Goal: Task Accomplishment & Management: Manage account settings

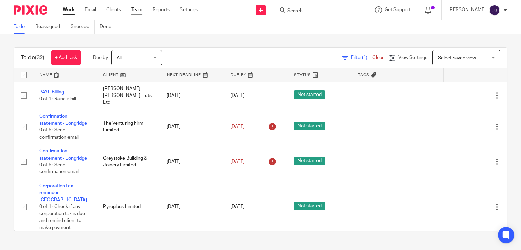
click at [137, 6] on link "Team" at bounding box center [136, 9] width 11 height 7
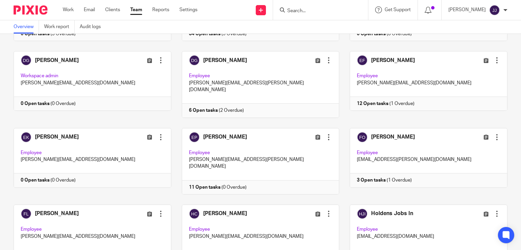
scroll to position [171, 0]
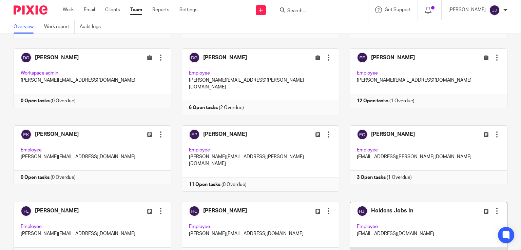
click at [438, 202] on link at bounding box center [423, 232] width 168 height 60
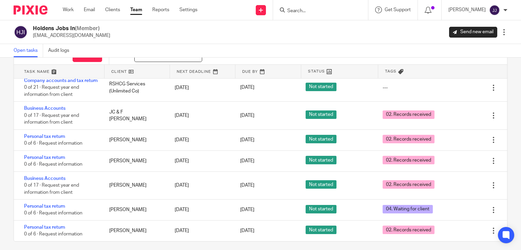
scroll to position [32, 0]
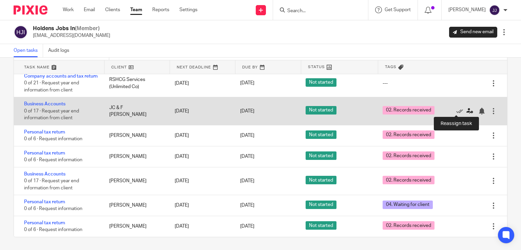
click at [466, 110] on icon at bounding box center [469, 111] width 7 height 7
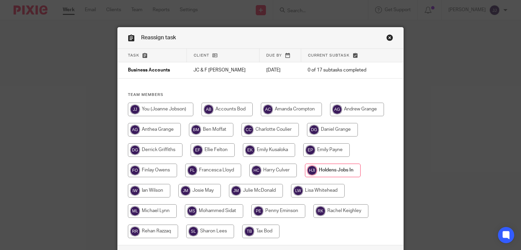
click at [263, 169] on input "radio" at bounding box center [272, 171] width 47 height 14
radio input "true"
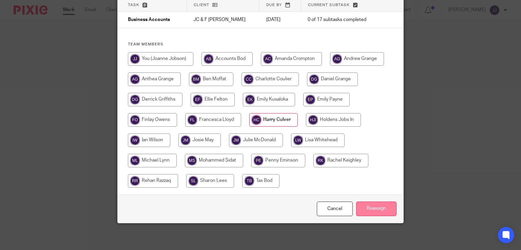
click at [381, 213] on input "Reassign" at bounding box center [376, 209] width 40 height 15
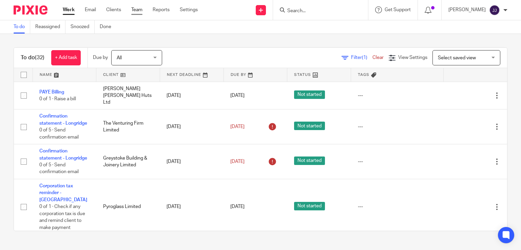
click at [137, 11] on link "Team" at bounding box center [136, 9] width 11 height 7
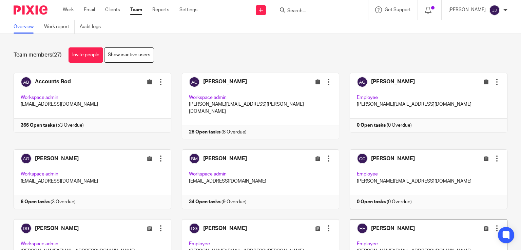
click at [411, 219] on link at bounding box center [423, 252] width 168 height 66
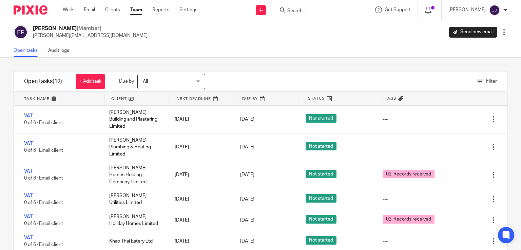
click at [135, 11] on link "Team" at bounding box center [136, 9] width 12 height 7
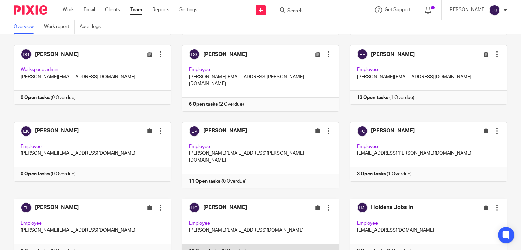
scroll to position [176, 0]
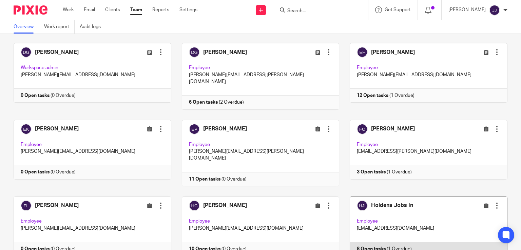
click at [380, 202] on link at bounding box center [423, 227] width 168 height 60
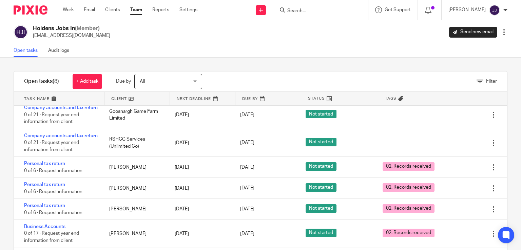
scroll to position [47, 0]
click at [70, 12] on link "Work" at bounding box center [68, 9] width 11 height 7
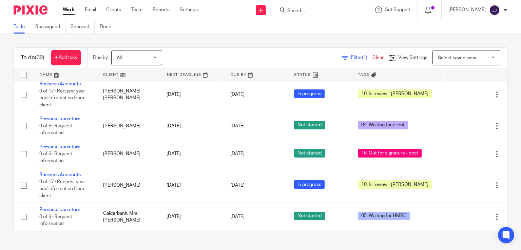
scroll to position [1039, 0]
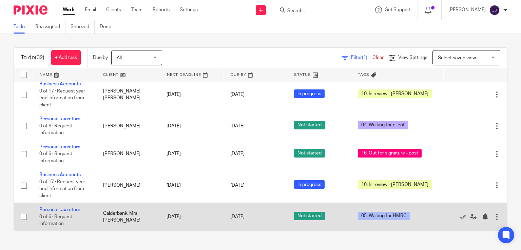
click at [493, 214] on div at bounding box center [496, 217] width 7 height 7
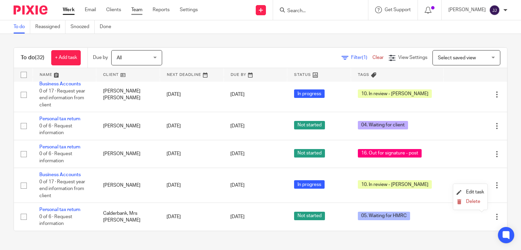
click at [141, 8] on link "Team" at bounding box center [136, 9] width 11 height 7
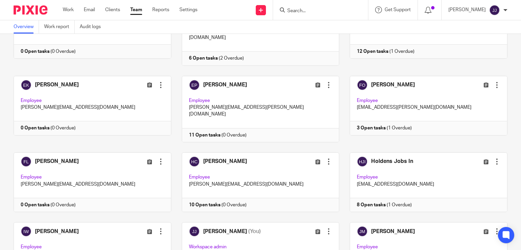
scroll to position [221, 0]
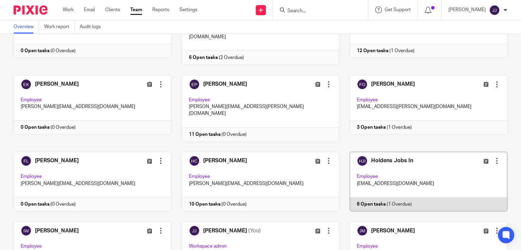
click at [403, 166] on link at bounding box center [423, 182] width 168 height 60
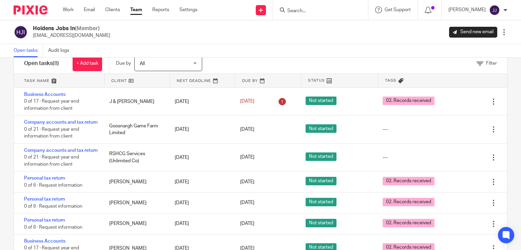
scroll to position [32, 0]
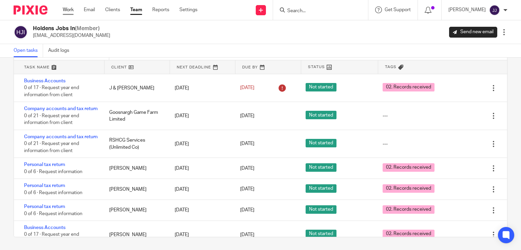
click at [71, 9] on link "Work" at bounding box center [68, 9] width 11 height 7
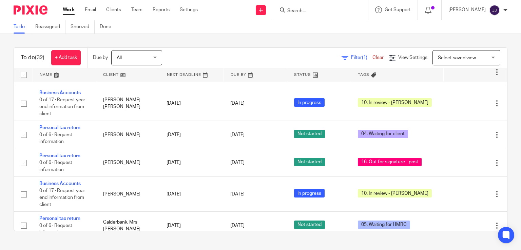
scroll to position [1039, 0]
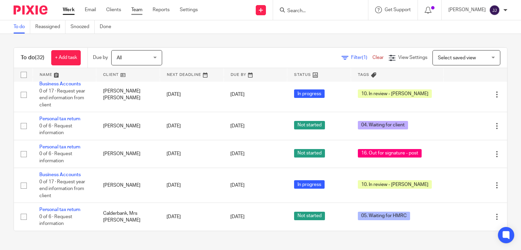
click at [137, 10] on link "Team" at bounding box center [136, 9] width 11 height 7
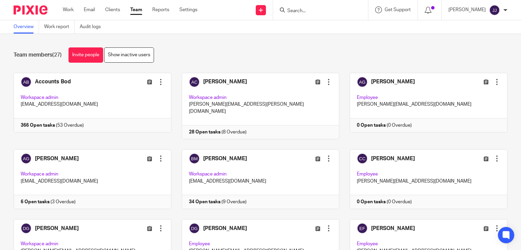
click at [291, 12] on input "Search" at bounding box center [317, 11] width 61 height 6
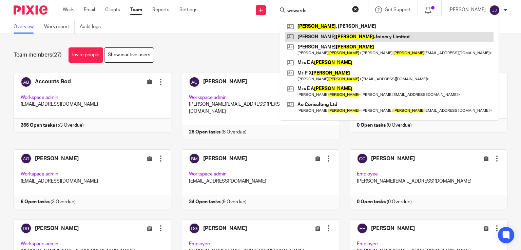
type input "wdwards"
click at [304, 32] on link at bounding box center [389, 37] width 208 height 10
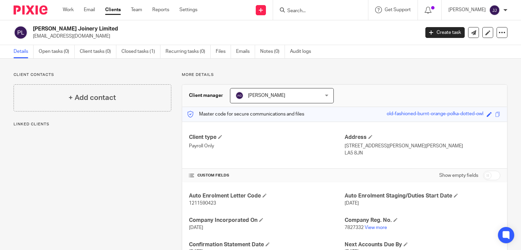
click at [317, 9] on input "Search" at bounding box center [317, 11] width 61 height 6
type input "w"
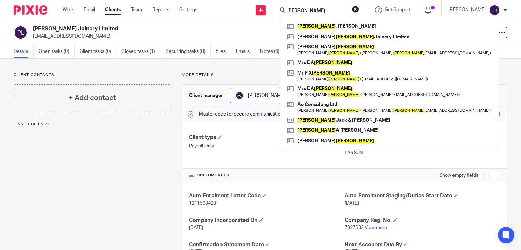
type input "[PERSON_NAME]"
click button "submit" at bounding box center [0, 0] width 0 height 0
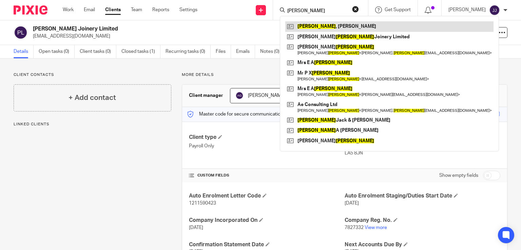
click at [320, 27] on link at bounding box center [389, 26] width 208 height 10
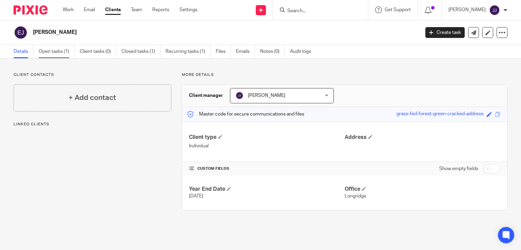
click at [56, 48] on link "Open tasks (1)" at bounding box center [57, 51] width 36 height 13
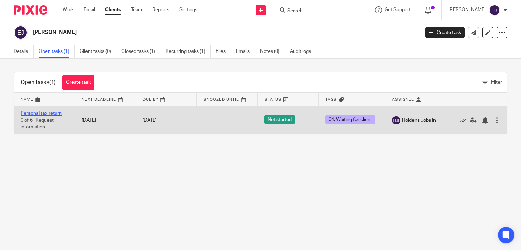
click at [56, 112] on link "Personal tax return" at bounding box center [41, 113] width 41 height 5
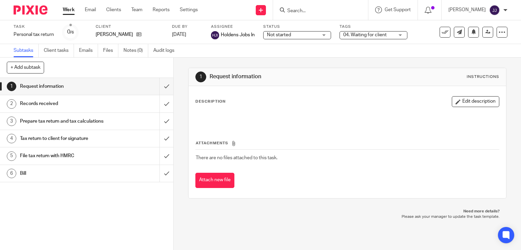
click at [374, 36] on span "04. Waiting for client" at bounding box center [364, 35] width 43 height 5
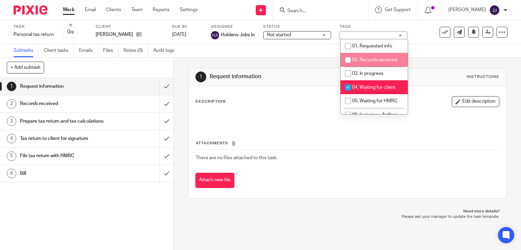
click at [374, 60] on span "02. Records received" at bounding box center [374, 60] width 45 height 5
checkbox input "true"
click at [376, 90] on li "04. Waiting for client" at bounding box center [373, 87] width 67 height 14
checkbox input "false"
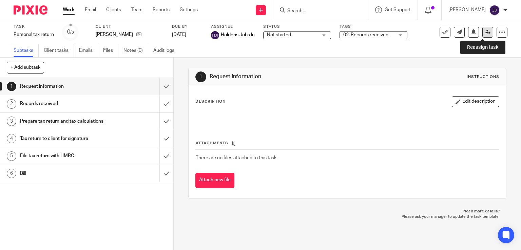
click at [485, 29] on link at bounding box center [487, 32] width 11 height 11
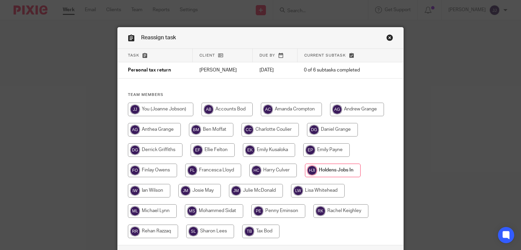
click at [273, 170] on input "radio" at bounding box center [272, 171] width 47 height 14
radio input "true"
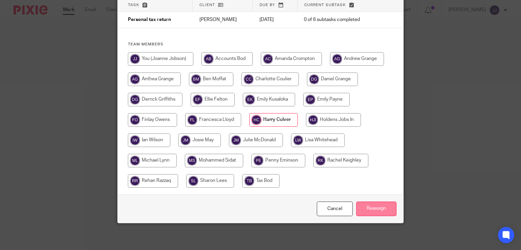
click at [384, 210] on input "Reassign" at bounding box center [376, 209] width 40 height 15
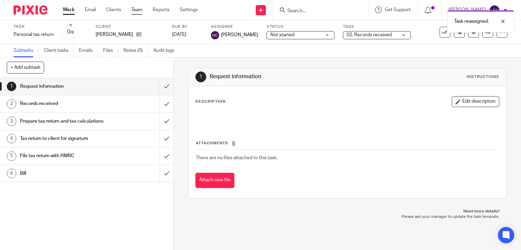
click at [140, 9] on link "Team" at bounding box center [136, 9] width 11 height 7
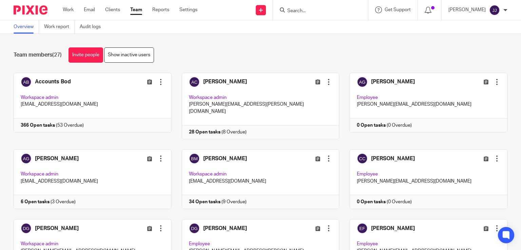
scroll to position [189, 0]
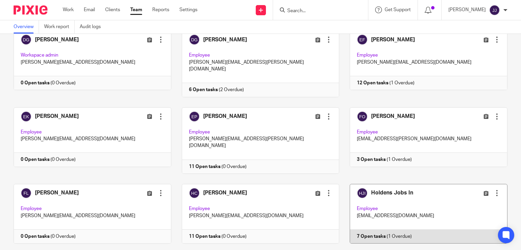
click at [414, 186] on link at bounding box center [423, 214] width 168 height 60
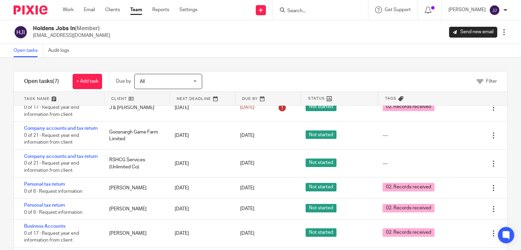
scroll to position [32, 0]
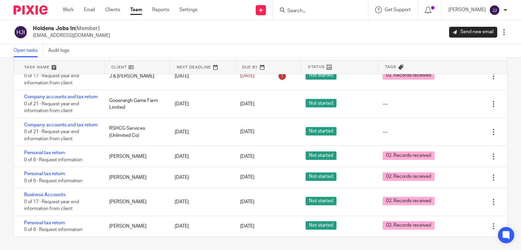
click at [300, 11] on input "Search" at bounding box center [317, 11] width 61 height 6
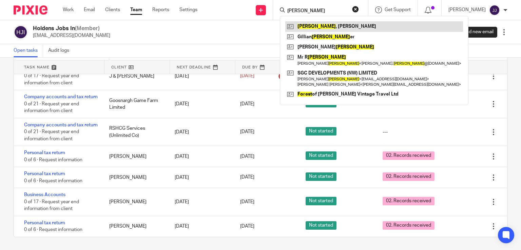
type input "forrest"
click at [330, 24] on link at bounding box center [374, 26] width 178 height 10
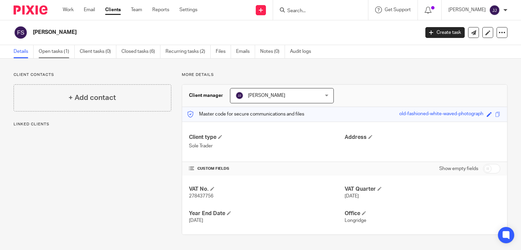
click at [67, 51] on link "Open tasks (1)" at bounding box center [57, 51] width 36 height 13
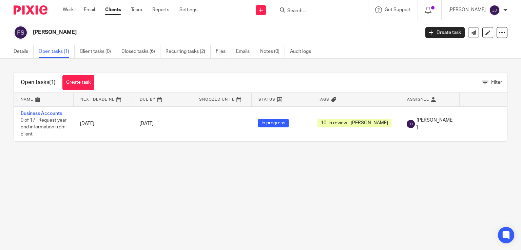
click at [293, 11] on input "Search" at bounding box center [317, 11] width 61 height 6
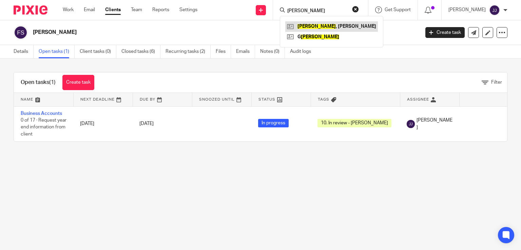
type input "[PERSON_NAME]"
click at [304, 26] on link at bounding box center [331, 26] width 93 height 10
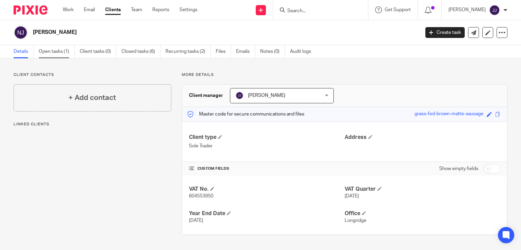
click at [65, 53] on link "Open tasks (1)" at bounding box center [57, 51] width 36 height 13
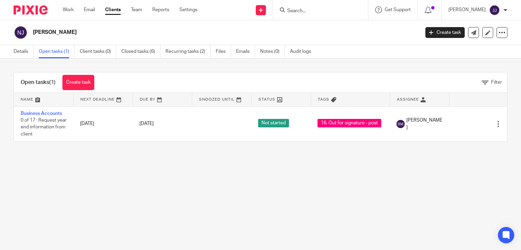
click at [301, 13] on input "Search" at bounding box center [317, 11] width 61 height 6
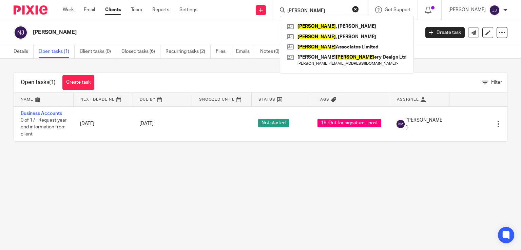
type input "[PERSON_NAME]"
click button "submit" at bounding box center [0, 0] width 0 height 0
click at [320, 24] on link at bounding box center [346, 26] width 123 height 10
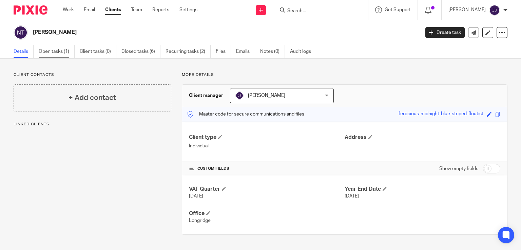
click at [66, 55] on link "Open tasks (1)" at bounding box center [57, 51] width 36 height 13
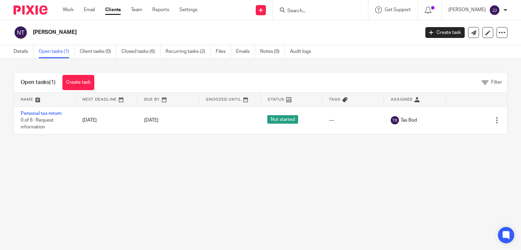
click at [306, 12] on input "Search" at bounding box center [317, 11] width 61 height 6
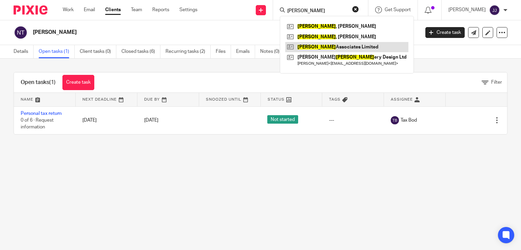
type input "newell"
click at [334, 46] on link at bounding box center [346, 47] width 123 height 10
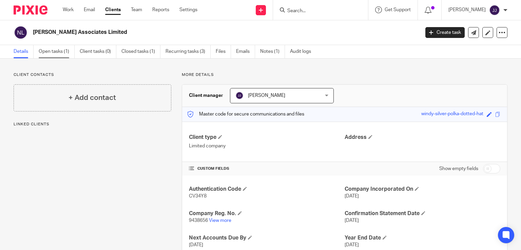
click at [66, 52] on link "Open tasks (1)" at bounding box center [57, 51] width 36 height 13
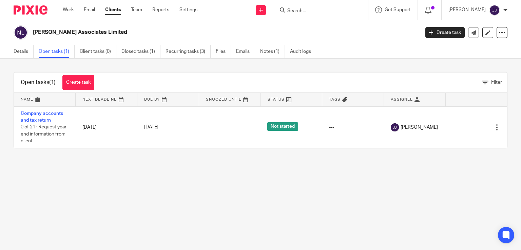
click at [317, 15] on div at bounding box center [320, 10] width 95 height 20
drag, startPoint x: 329, startPoint y: 4, endPoint x: 328, endPoint y: 10, distance: 6.0
click at [328, 10] on div at bounding box center [320, 10] width 95 height 20
click at [328, 10] on input "Search" at bounding box center [317, 11] width 61 height 6
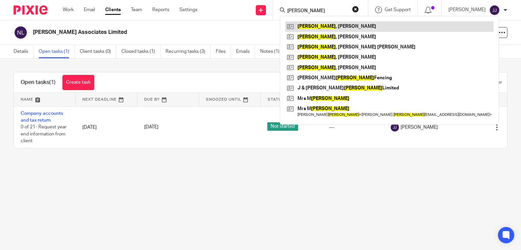
type input "rogerson"
click at [332, 26] on link at bounding box center [389, 26] width 208 height 10
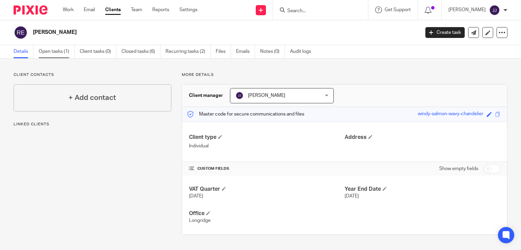
click at [58, 52] on link "Open tasks (1)" at bounding box center [57, 51] width 36 height 13
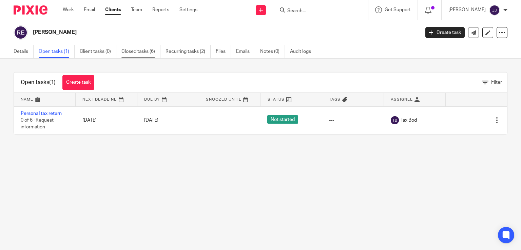
click at [140, 55] on link "Closed tasks (6)" at bounding box center [140, 51] width 39 height 13
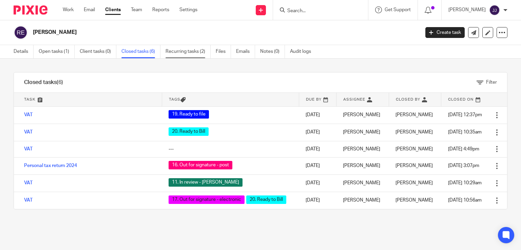
click at [175, 50] on link "Recurring tasks (2)" at bounding box center [187, 51] width 45 height 13
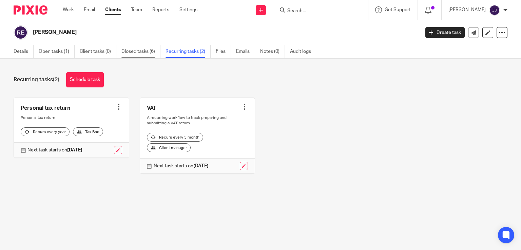
click at [140, 53] on link "Closed tasks (6)" at bounding box center [140, 51] width 39 height 13
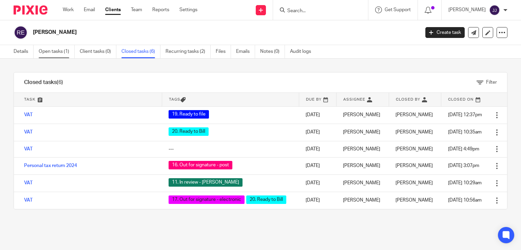
click at [56, 53] on link "Open tasks (1)" at bounding box center [57, 51] width 36 height 13
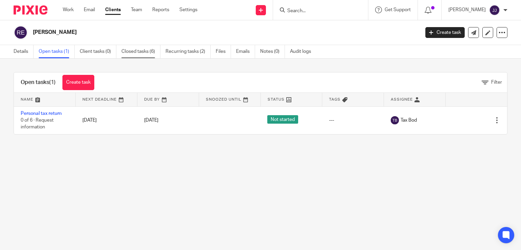
click at [131, 51] on link "Closed tasks (6)" at bounding box center [140, 51] width 39 height 13
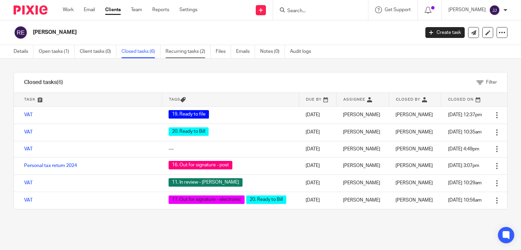
click at [190, 51] on link "Recurring tasks (2)" at bounding box center [187, 51] width 45 height 13
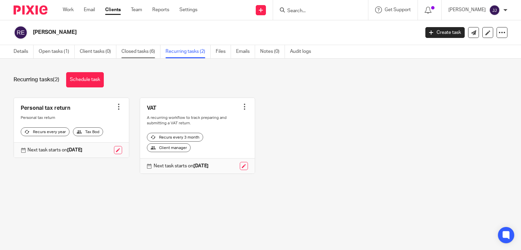
click at [136, 51] on link "Closed tasks (6)" at bounding box center [140, 51] width 39 height 13
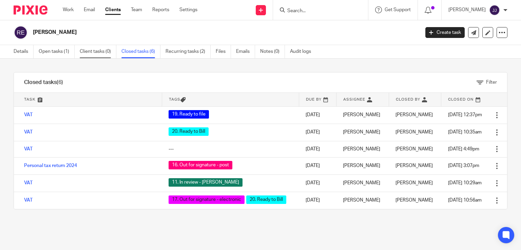
click at [93, 50] on link "Client tasks (0)" at bounding box center [98, 51] width 37 height 13
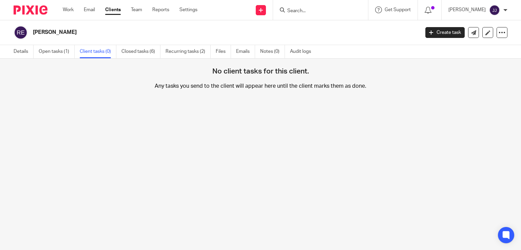
click at [54, 52] on link "Open tasks (1)" at bounding box center [57, 51] width 36 height 13
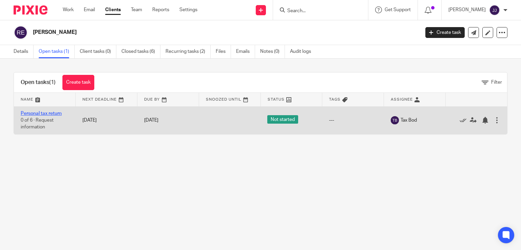
drag, startPoint x: 53, startPoint y: 116, endPoint x: 58, endPoint y: 114, distance: 5.9
click at [58, 114] on td "Personal tax return 0 of 6 · Request information" at bounding box center [45, 120] width 62 height 28
click at [58, 114] on link "Personal tax return" at bounding box center [41, 113] width 41 height 5
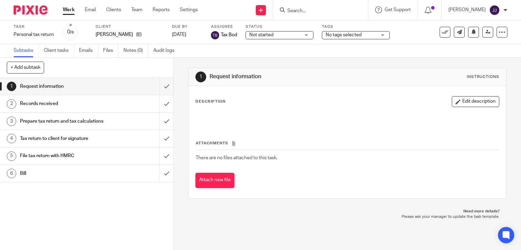
click at [358, 33] on span "No tags selected" at bounding box center [343, 35] width 36 height 5
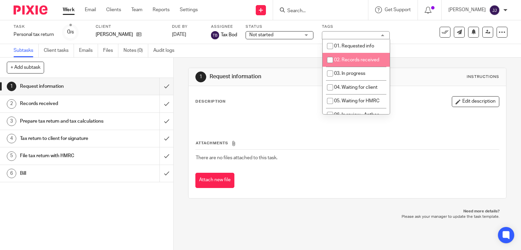
click at [352, 56] on li "02. Records received" at bounding box center [355, 60] width 67 height 14
checkbox input "true"
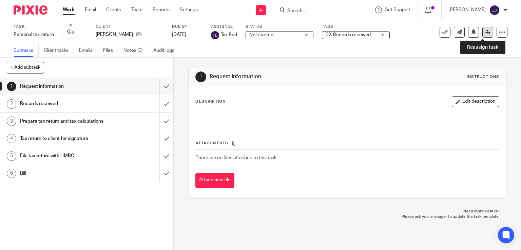
click at [485, 33] on icon at bounding box center [487, 31] width 5 height 5
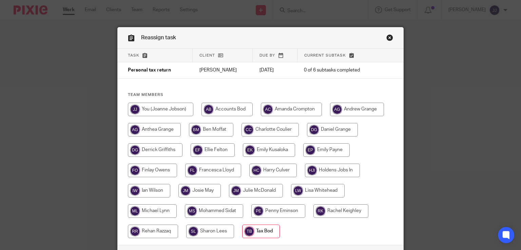
click at [331, 216] on input "radio" at bounding box center [340, 211] width 55 height 14
radio input "true"
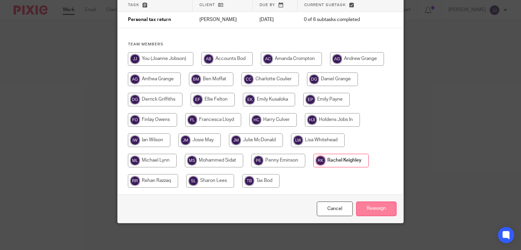
click at [387, 207] on input "Reassign" at bounding box center [376, 209] width 40 height 15
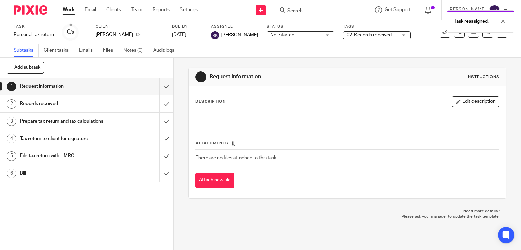
click at [70, 10] on link "Work" at bounding box center [69, 9] width 12 height 7
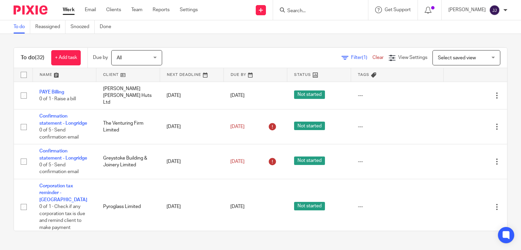
click at [285, 13] on icon at bounding box center [282, 9] width 5 height 5
click at [302, 13] on input "Search" at bounding box center [317, 11] width 61 height 6
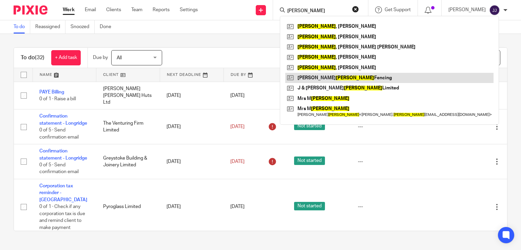
type input "rogerson"
click at [333, 76] on link at bounding box center [389, 78] width 208 height 10
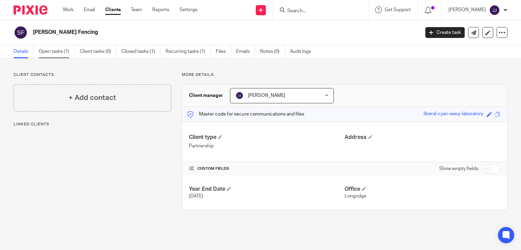
click at [68, 51] on link "Open tasks (1)" at bounding box center [57, 51] width 36 height 13
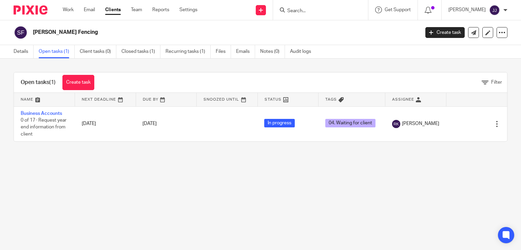
click at [300, 9] on input "Search" at bounding box center [317, 11] width 61 height 6
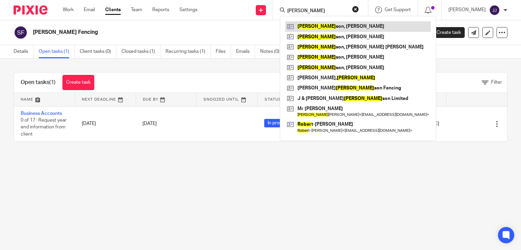
type input "[PERSON_NAME]"
click at [308, 26] on link at bounding box center [357, 26] width 145 height 10
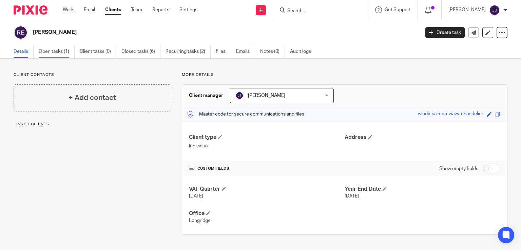
click at [59, 52] on link "Open tasks (1)" at bounding box center [57, 51] width 36 height 13
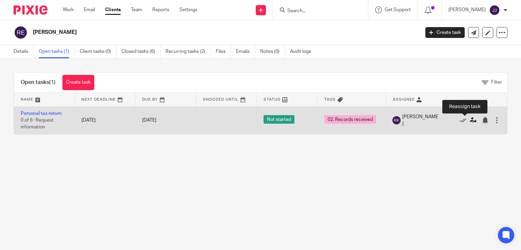
click at [470, 120] on icon at bounding box center [473, 120] width 7 height 7
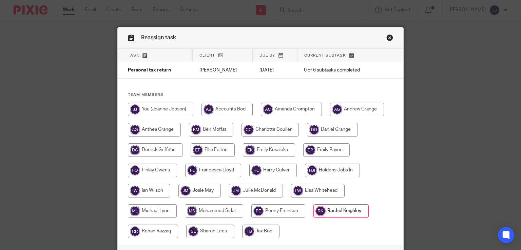
click at [253, 231] on input "radio" at bounding box center [260, 232] width 37 height 14
radio input "true"
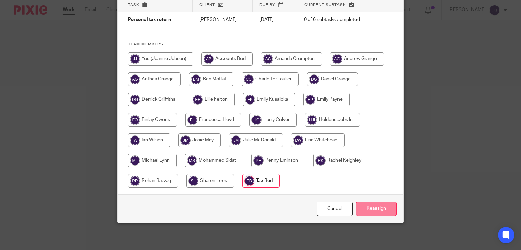
click at [378, 210] on input "Reassign" at bounding box center [376, 209] width 40 height 15
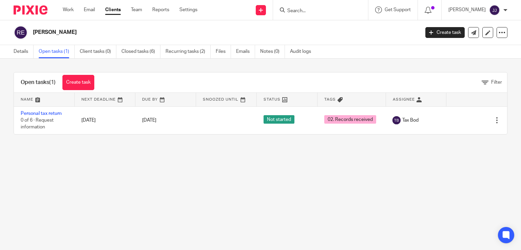
click at [306, 14] on div at bounding box center [320, 10] width 95 height 20
click at [311, 6] on form at bounding box center [323, 10] width 72 height 8
click at [311, 11] on input "Search" at bounding box center [317, 11] width 61 height 6
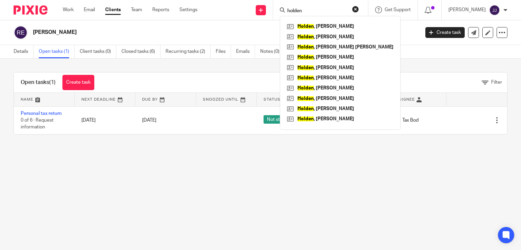
type input "holden"
click button "submit" at bounding box center [0, 0] width 0 height 0
click at [325, 35] on link at bounding box center [340, 37] width 110 height 10
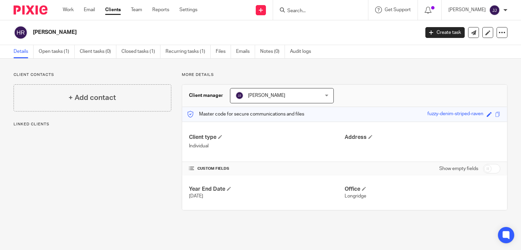
click at [354, 11] on form at bounding box center [323, 10] width 72 height 8
click at [313, 12] on input "Search" at bounding box center [317, 11] width 61 height 6
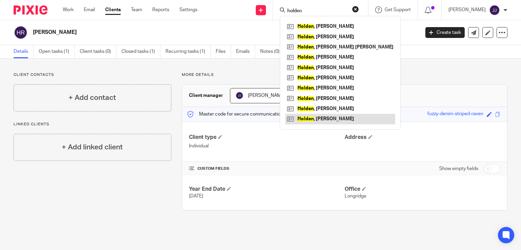
type input "holden"
click at [332, 122] on link at bounding box center [340, 119] width 110 height 10
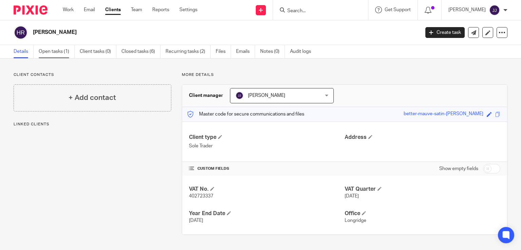
click at [45, 51] on link "Open tasks (1)" at bounding box center [57, 51] width 36 height 13
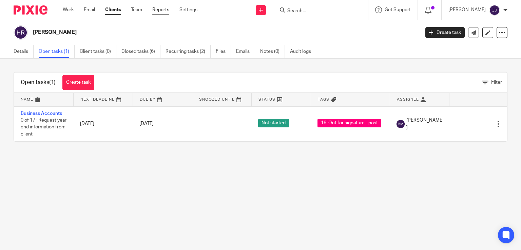
click at [161, 11] on link "Reports" at bounding box center [160, 9] width 17 height 7
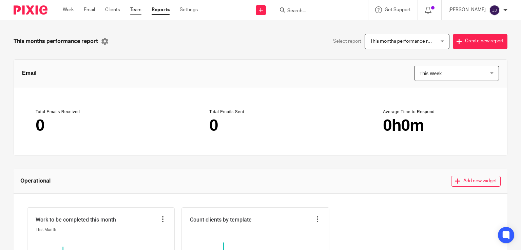
click at [137, 11] on link "Team" at bounding box center [135, 9] width 11 height 7
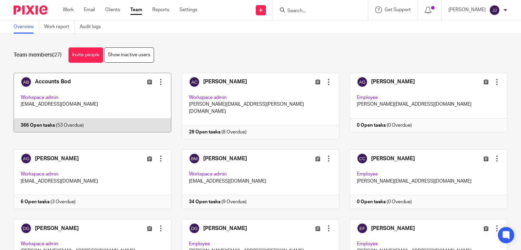
click at [107, 98] on link at bounding box center [87, 106] width 168 height 66
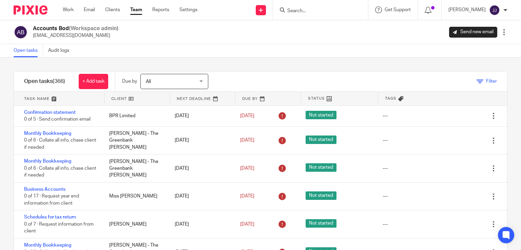
click at [476, 79] on icon at bounding box center [479, 81] width 7 height 7
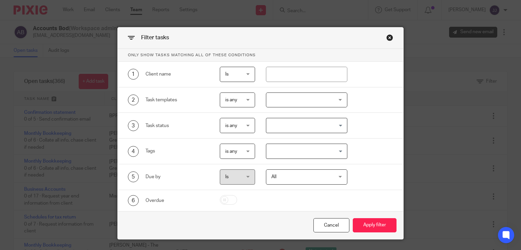
click at [389, 36] on div "Close this dialog window" at bounding box center [389, 37] width 7 height 7
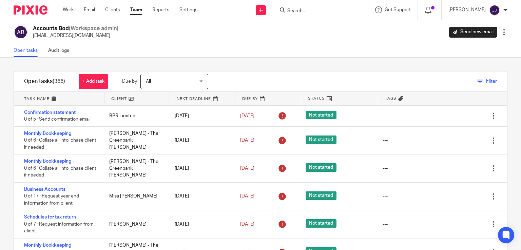
click at [486, 79] on span "Filter" at bounding box center [491, 81] width 11 height 5
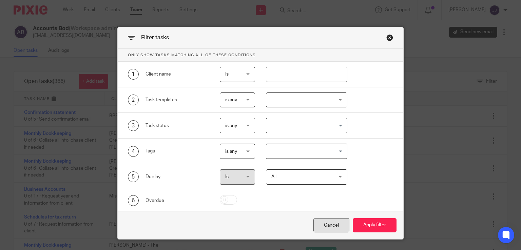
click at [340, 225] on div "Cancel" at bounding box center [331, 225] width 36 height 15
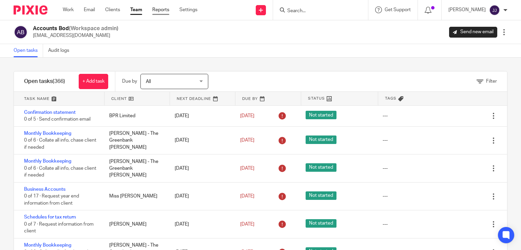
click at [163, 11] on link "Reports" at bounding box center [160, 9] width 17 height 7
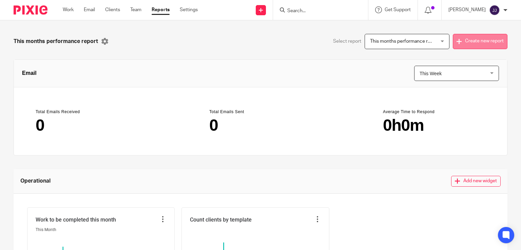
click at [462, 42] on button "Create new report" at bounding box center [480, 41] width 55 height 15
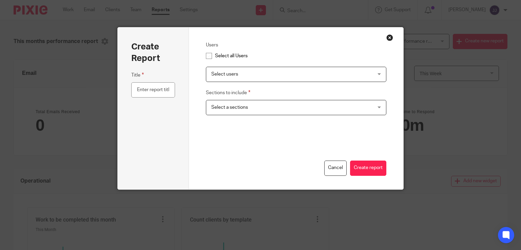
click at [387, 36] on button "Close modal" at bounding box center [389, 37] width 7 height 7
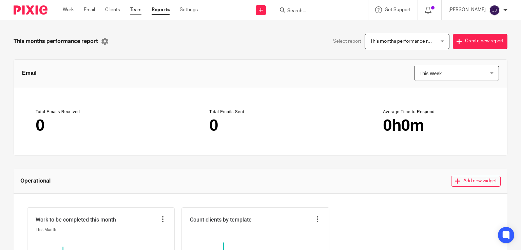
click at [135, 9] on link "Team" at bounding box center [135, 9] width 11 height 7
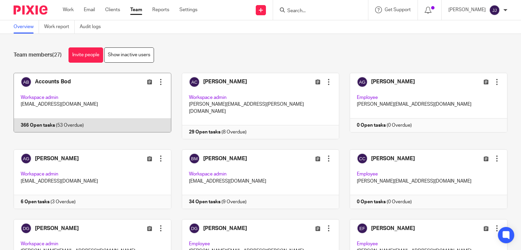
click at [113, 95] on link at bounding box center [87, 106] width 168 height 66
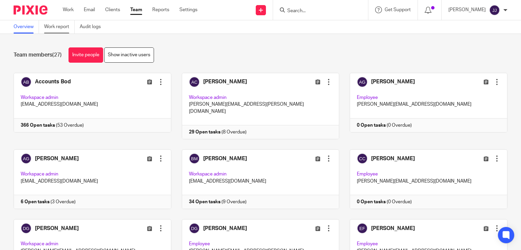
click at [60, 28] on link "Work report" at bounding box center [59, 26] width 31 height 13
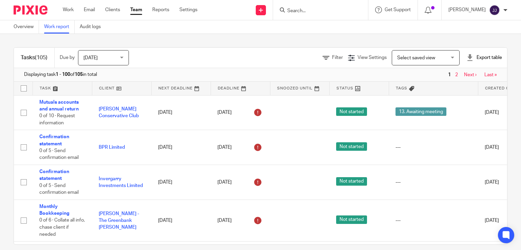
click at [115, 63] on span "[DATE]" at bounding box center [101, 58] width 36 height 14
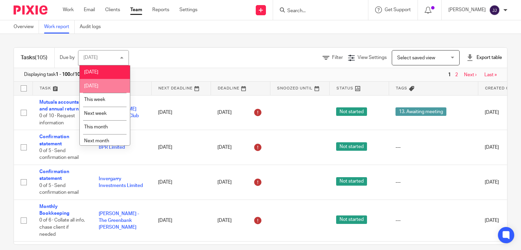
scroll to position [17, 0]
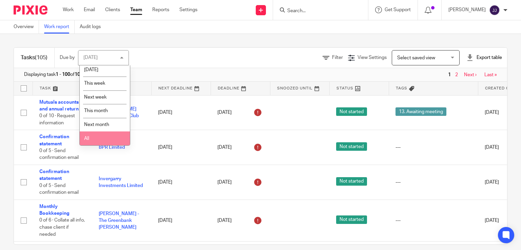
click at [105, 136] on li "All" at bounding box center [105, 139] width 50 height 14
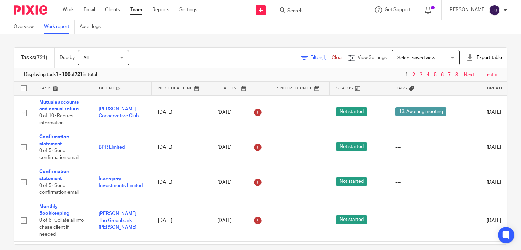
click at [475, 57] on div "Export table" at bounding box center [484, 57] width 36 height 7
click at [468, 86] on li "Excel spreadsheet" at bounding box center [467, 83] width 39 height 10
click at [466, 83] on link "Excel spreadsheet" at bounding box center [467, 82] width 39 height 5
click at [505, 10] on div at bounding box center [505, 10] width 4 height 4
click at [466, 58] on div at bounding box center [469, 57] width 7 height 7
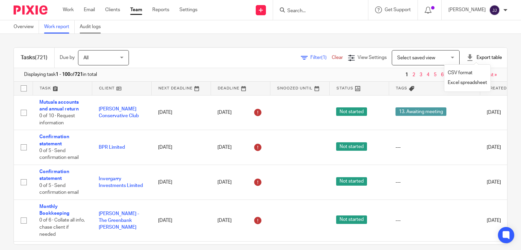
click at [92, 28] on link "Audit logs" at bounding box center [93, 26] width 26 height 13
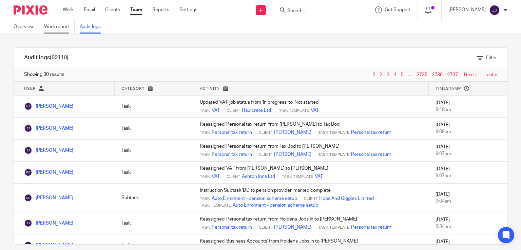
click at [60, 26] on link "Work report" at bounding box center [59, 26] width 31 height 13
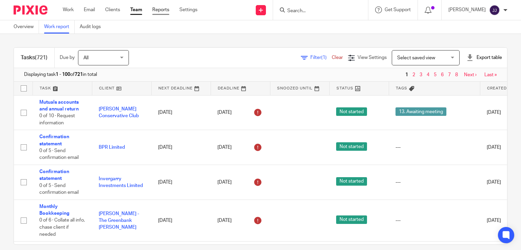
click at [165, 10] on link "Reports" at bounding box center [160, 9] width 17 height 7
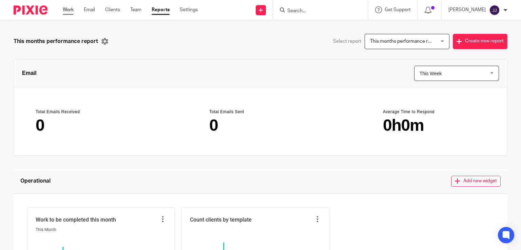
click at [69, 9] on link "Work" at bounding box center [68, 9] width 11 height 7
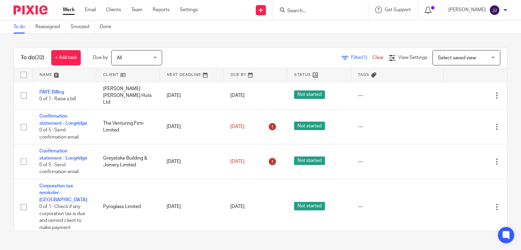
click at [431, 9] on icon at bounding box center [428, 10] width 7 height 7
click at [434, 6] on span at bounding box center [432, 7] width 3 height 3
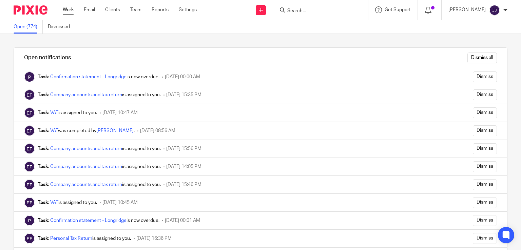
click at [72, 13] on link "Work" at bounding box center [68, 9] width 11 height 7
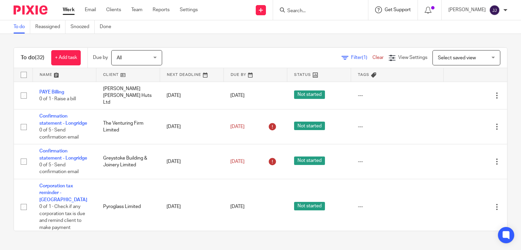
click at [391, 9] on span "Get Support" at bounding box center [397, 9] width 26 height 5
click at [324, 25] on div "To do Reassigned Snoozed Done" at bounding box center [260, 27] width 521 height 14
click at [193, 8] on link "Settings" at bounding box center [189, 9] width 18 height 7
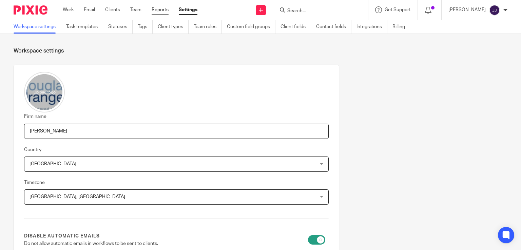
click at [163, 11] on link "Reports" at bounding box center [160, 9] width 17 height 7
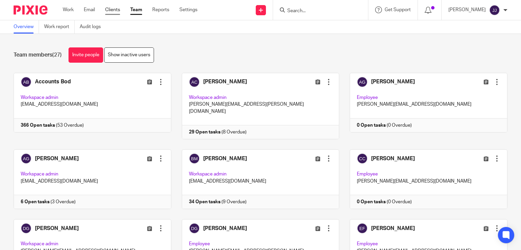
click at [108, 9] on link "Clients" at bounding box center [112, 9] width 15 height 7
click at [90, 10] on link "Email" at bounding box center [89, 9] width 11 height 7
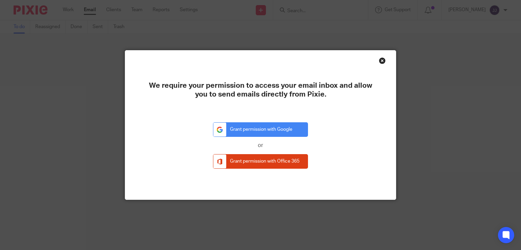
click at [380, 60] on div "Close this dialog window" at bounding box center [382, 60] width 7 height 7
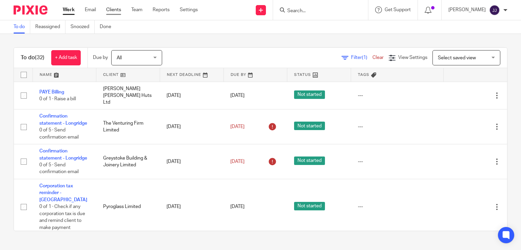
click at [121, 8] on link "Clients" at bounding box center [113, 9] width 15 height 7
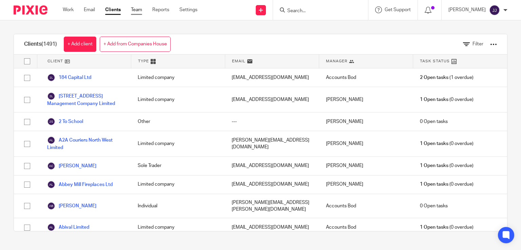
click at [134, 11] on link "Team" at bounding box center [136, 9] width 11 height 7
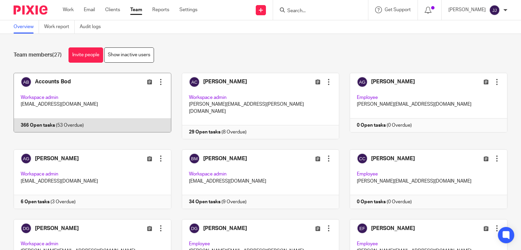
click at [66, 90] on link at bounding box center [87, 106] width 168 height 66
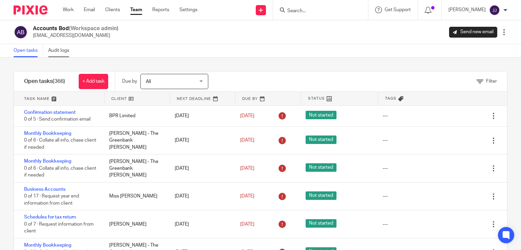
click at [64, 50] on link "Audit logs" at bounding box center [61, 50] width 26 height 13
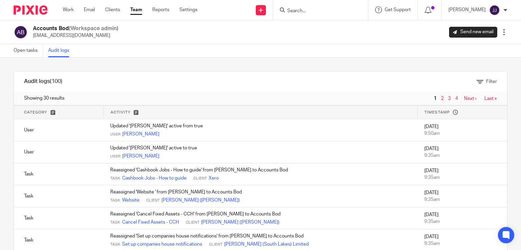
click at [484, 97] on link "Last »" at bounding box center [490, 98] width 13 height 5
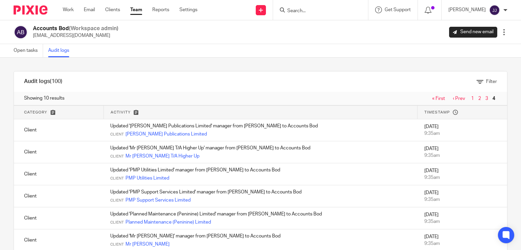
click at [432, 98] on link "« First" at bounding box center [438, 98] width 13 height 5
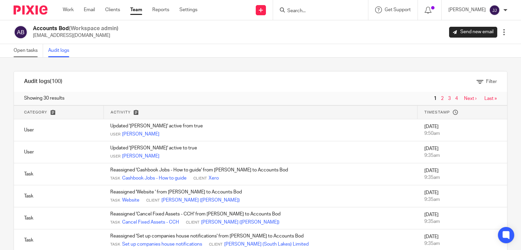
click at [31, 50] on link "Open tasks" at bounding box center [28, 50] width 29 height 13
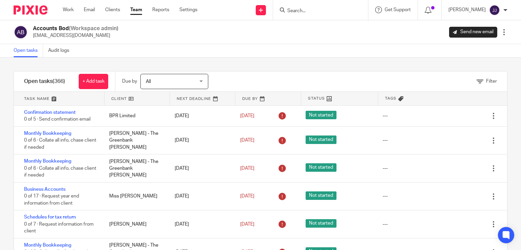
click at [500, 34] on div at bounding box center [503, 32] width 7 height 7
click at [414, 49] on div "Open tasks Audit logs" at bounding box center [260, 51] width 521 height 14
click at [486, 82] on span "Filter" at bounding box center [491, 81] width 11 height 5
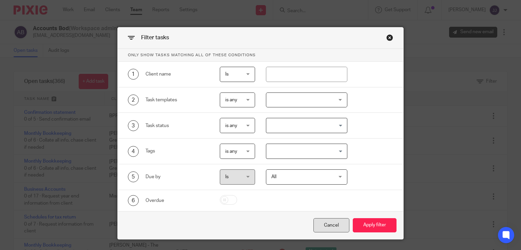
click at [333, 224] on div "Cancel" at bounding box center [331, 225] width 36 height 15
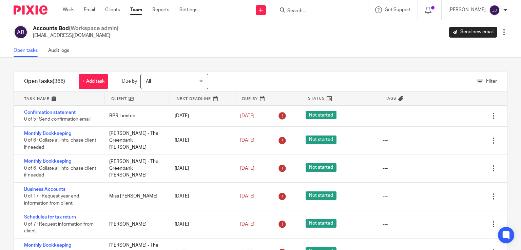
click at [506, 9] on div at bounding box center [505, 10] width 4 height 4
click at [406, 42] on div "Accounts Bod (Workspace admin) accounts@douglassgrange.co.uk Send new email Edi…" at bounding box center [260, 32] width 521 height 24
click at [138, 9] on link "Team" at bounding box center [136, 9] width 12 height 7
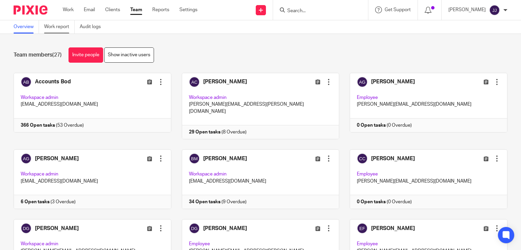
click at [65, 28] on link "Work report" at bounding box center [59, 26] width 31 height 13
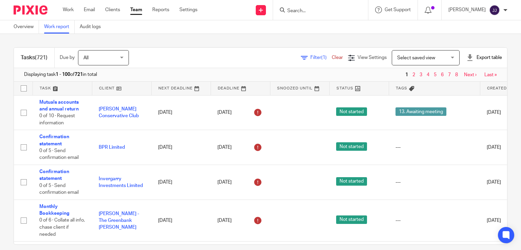
click at [480, 56] on div "Export table" at bounding box center [484, 57] width 36 height 7
click at [467, 82] on link "Excel spreadsheet" at bounding box center [467, 82] width 39 height 5
